Goal: Information Seeking & Learning: Understand process/instructions

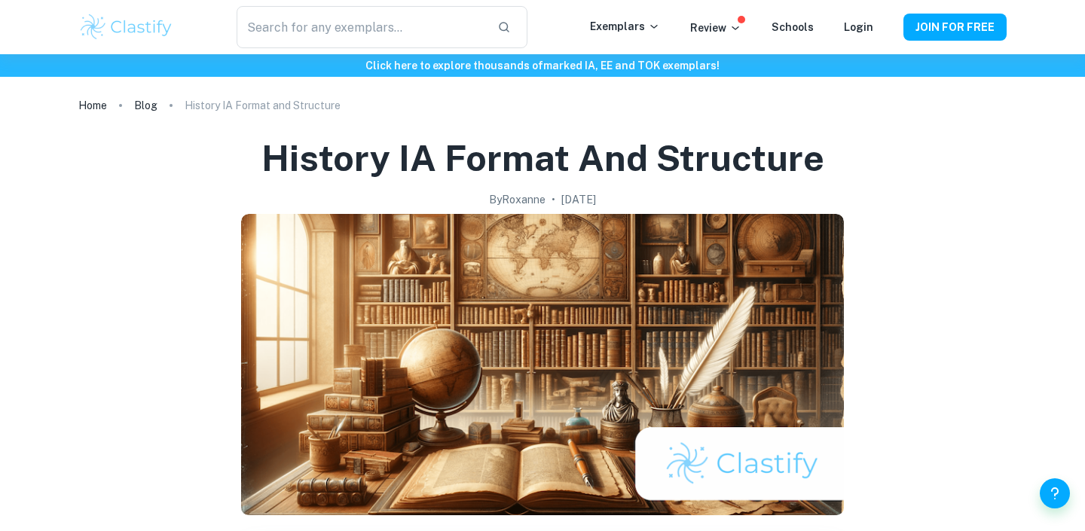
scroll to position [1222, 0]
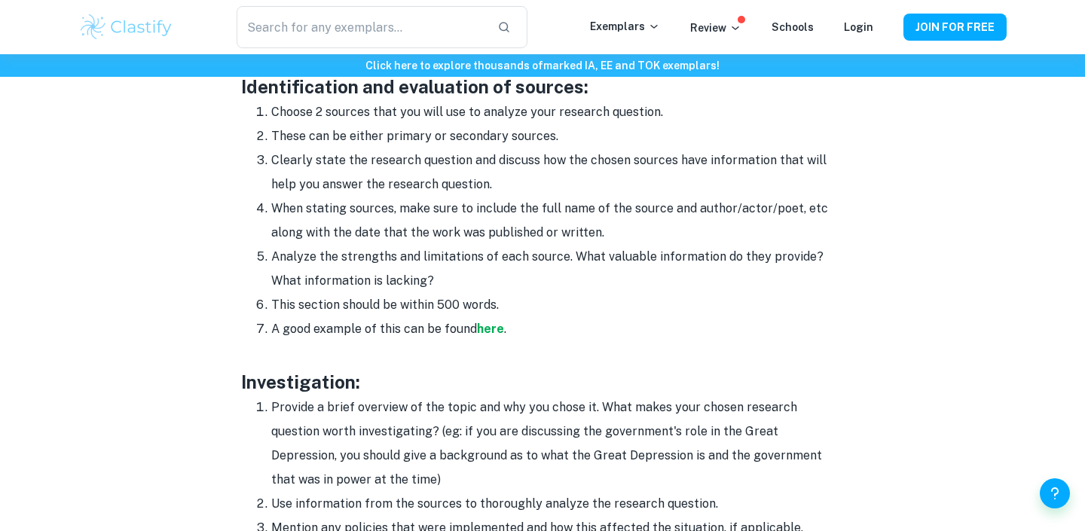
click at [481, 188] on li "Clearly state the research question and discuss how the chosen sources have inf…" at bounding box center [557, 172] width 573 height 48
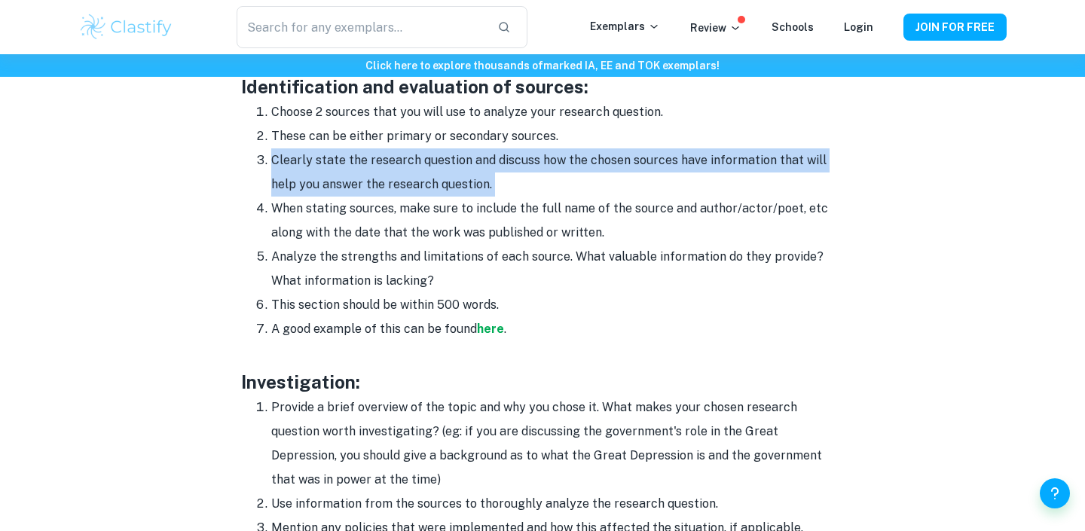
click at [481, 188] on li "Clearly state the research question and discuss how the chosen sources have inf…" at bounding box center [557, 172] width 573 height 48
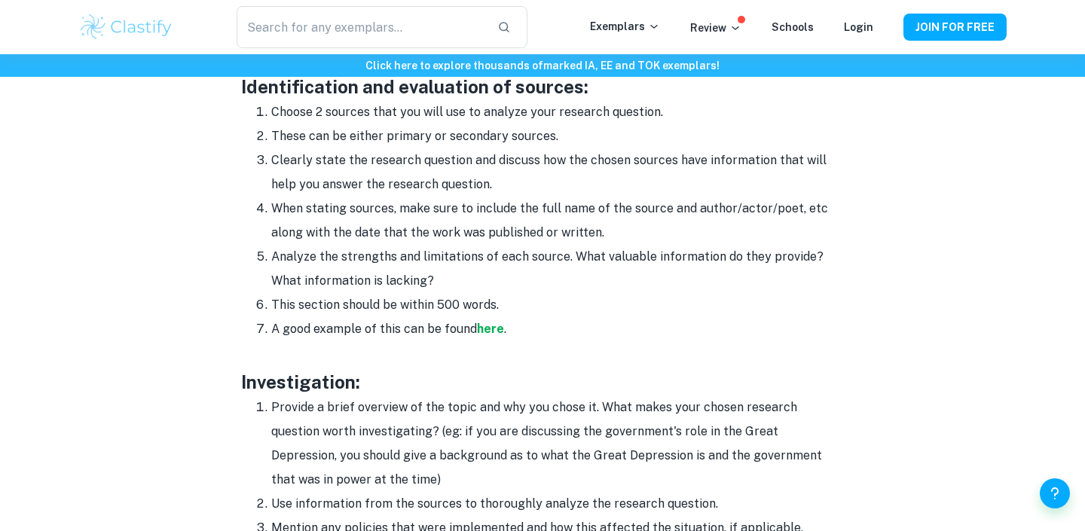
click at [439, 214] on li "When stating sources, make sure to include the full name of the source and auth…" at bounding box center [557, 221] width 573 height 48
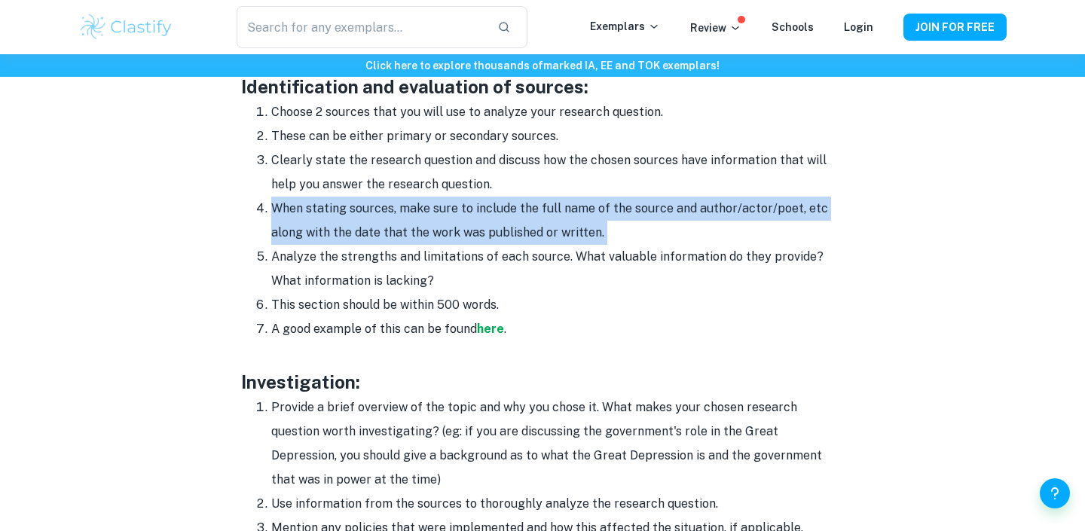
click at [439, 214] on li "When stating sources, make sure to include the full name of the source and auth…" at bounding box center [557, 221] width 573 height 48
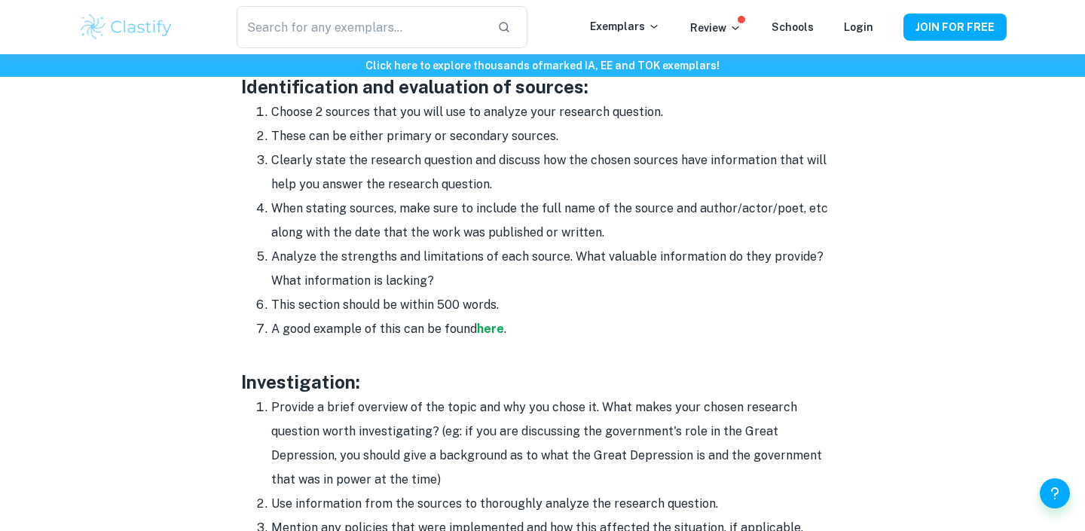
click at [520, 315] on li "This section should be within 500 words." at bounding box center [557, 305] width 573 height 24
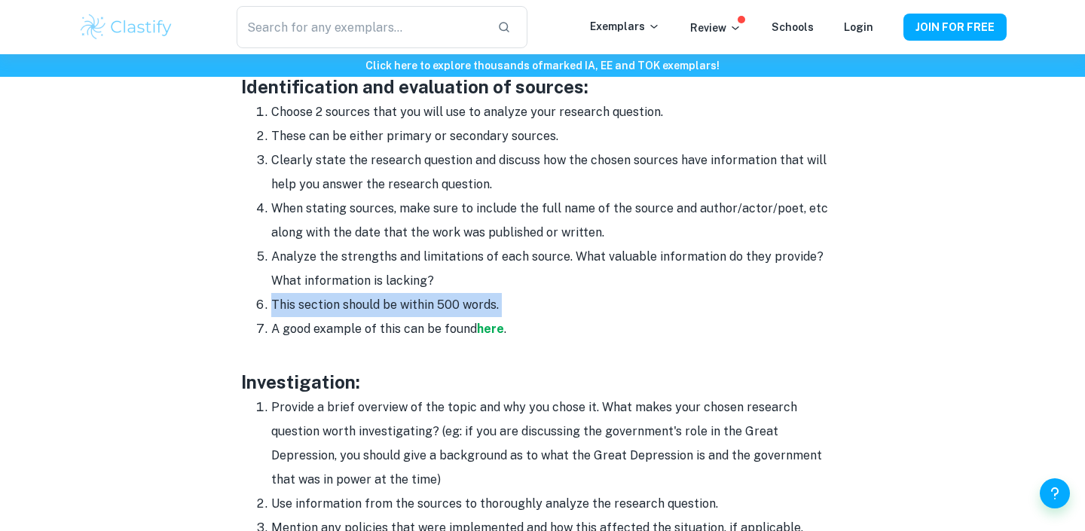
click at [520, 315] on li "This section should be within 500 words." at bounding box center [557, 305] width 573 height 24
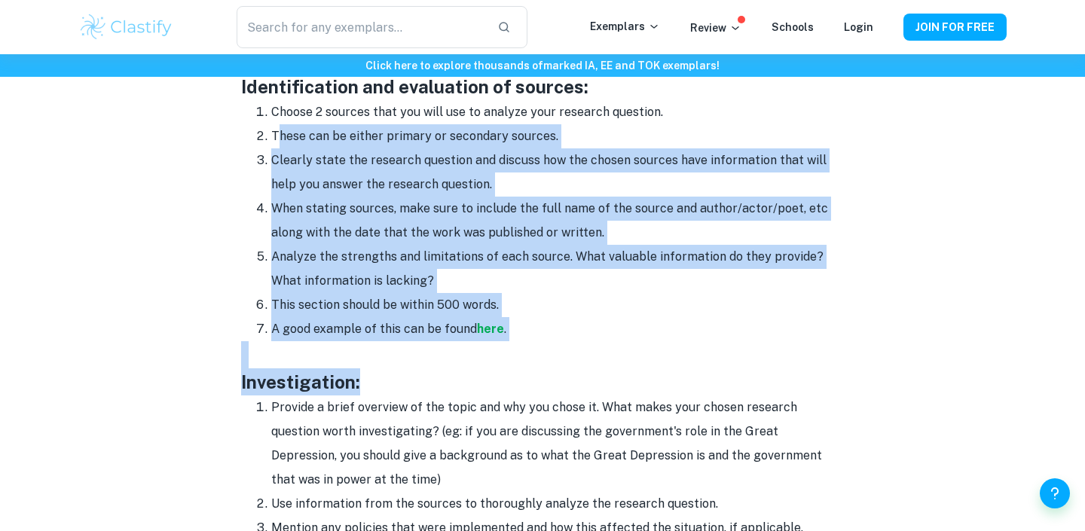
drag, startPoint x: 446, startPoint y: 373, endPoint x: 279, endPoint y: 130, distance: 294.8
click at [279, 131] on div "Do you have a topic for your history IA in mind but need some help on how to st…" at bounding box center [542, 416] width 603 height 2050
click at [279, 130] on li "These can be either primary or secondary sources." at bounding box center [557, 136] width 573 height 24
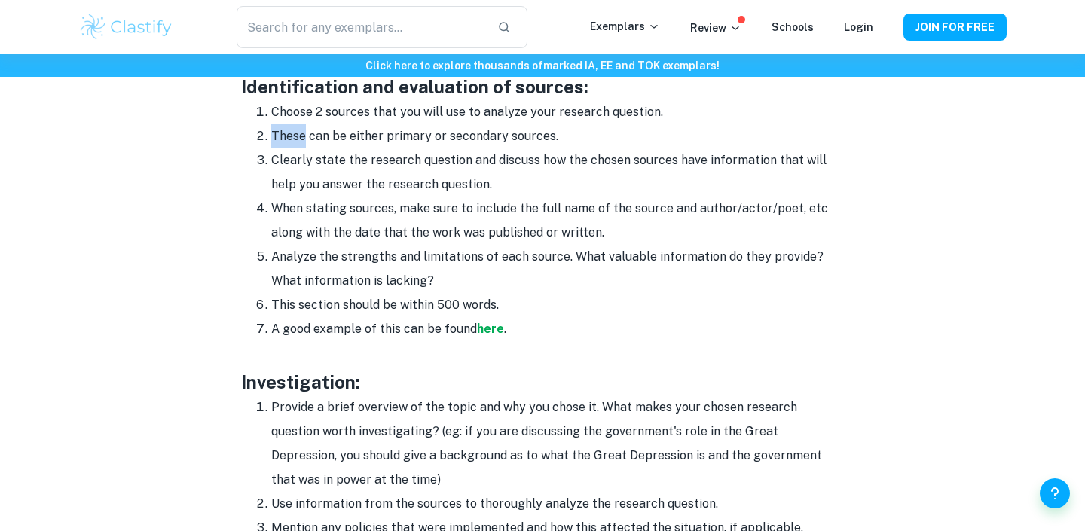
click at [279, 130] on li "These can be either primary or secondary sources." at bounding box center [557, 136] width 573 height 24
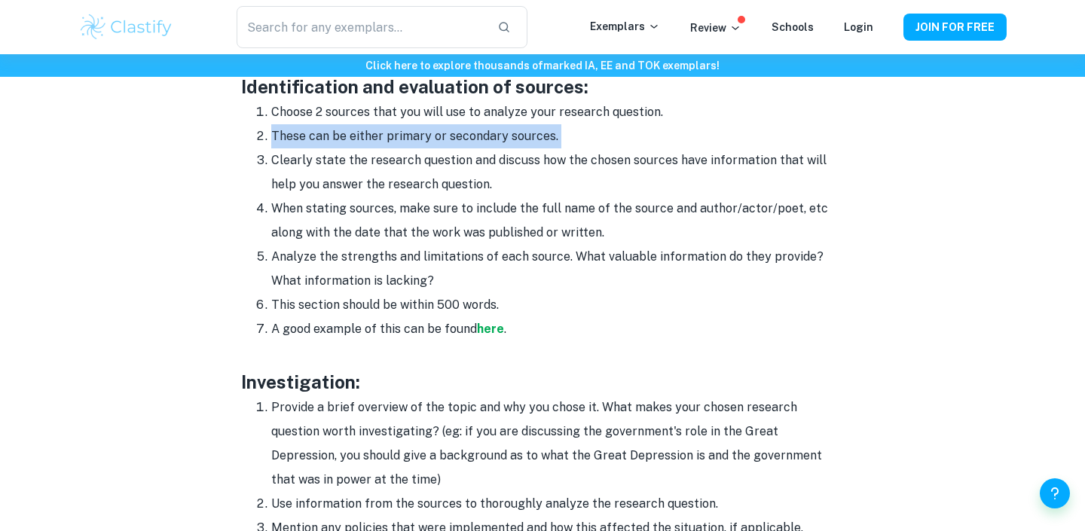
click at [279, 130] on li "These can be either primary or secondary sources." at bounding box center [557, 136] width 573 height 24
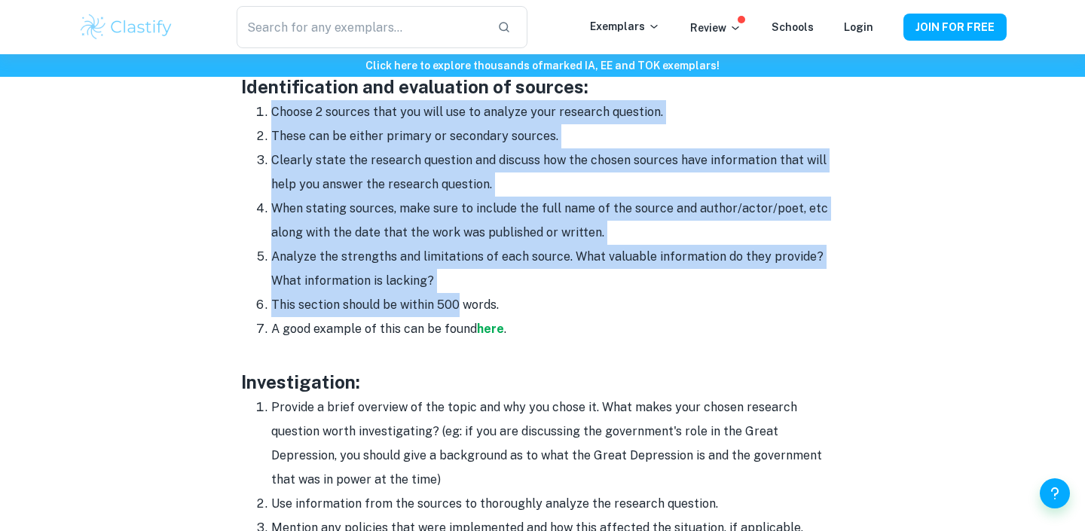
drag, startPoint x: 270, startPoint y: 108, endPoint x: 456, endPoint y: 310, distance: 274.6
click at [455, 310] on ol "Choose 2 sources that you will use to analyze your research question. These can…" at bounding box center [542, 220] width 603 height 241
click at [456, 310] on li "This section should be within 500 words." at bounding box center [557, 305] width 573 height 24
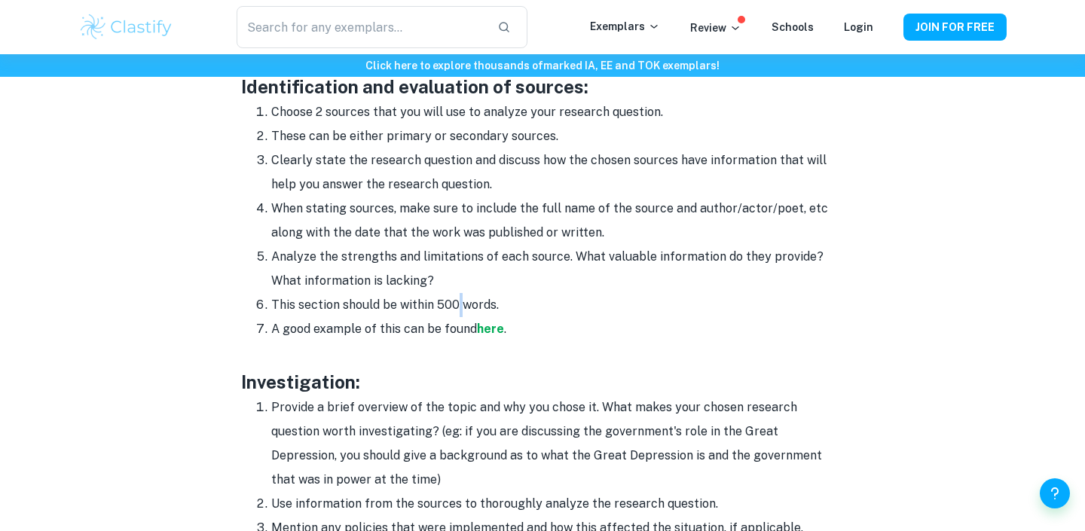
click at [456, 310] on li "This section should be within 500 words." at bounding box center [557, 305] width 573 height 24
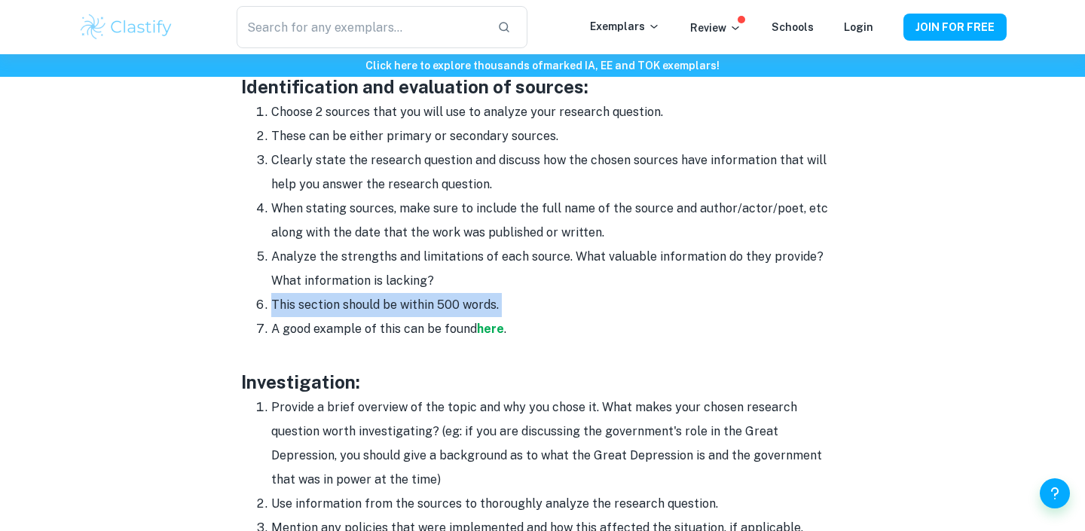
click at [456, 310] on li "This section should be within 500 words." at bounding box center [557, 305] width 573 height 24
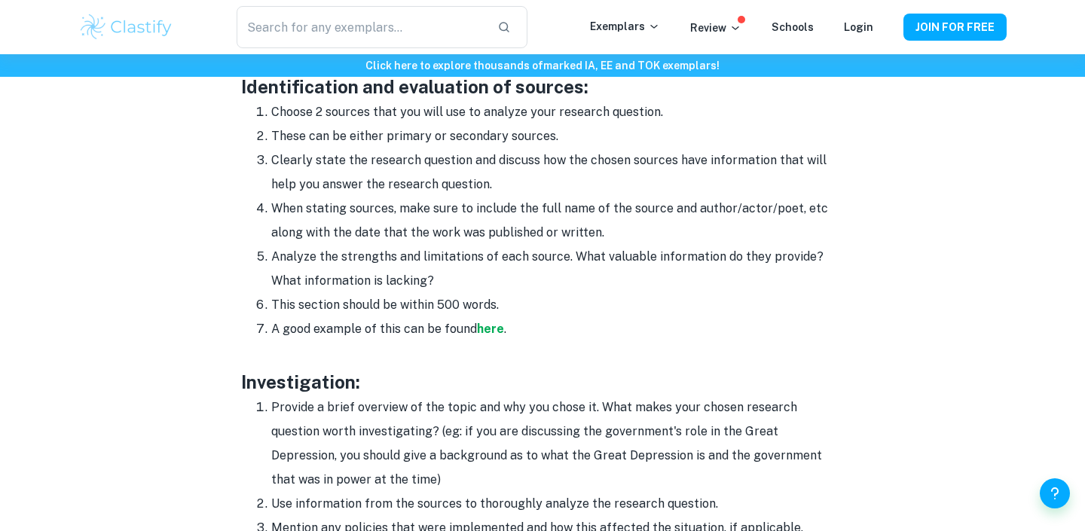
click at [434, 313] on li "This section should be within 500 words." at bounding box center [557, 305] width 573 height 24
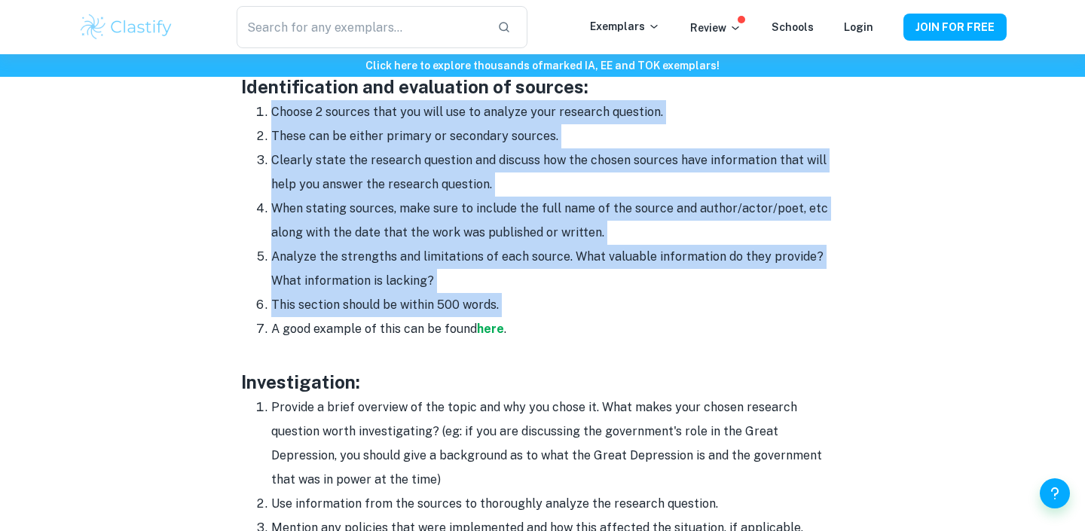
drag, startPoint x: 438, startPoint y: 313, endPoint x: 246, endPoint y: 106, distance: 282.0
click at [246, 106] on ol "Choose 2 sources that you will use to analyze your research question. These can…" at bounding box center [542, 220] width 603 height 241
